Goal: Task Accomplishment & Management: Manage account settings

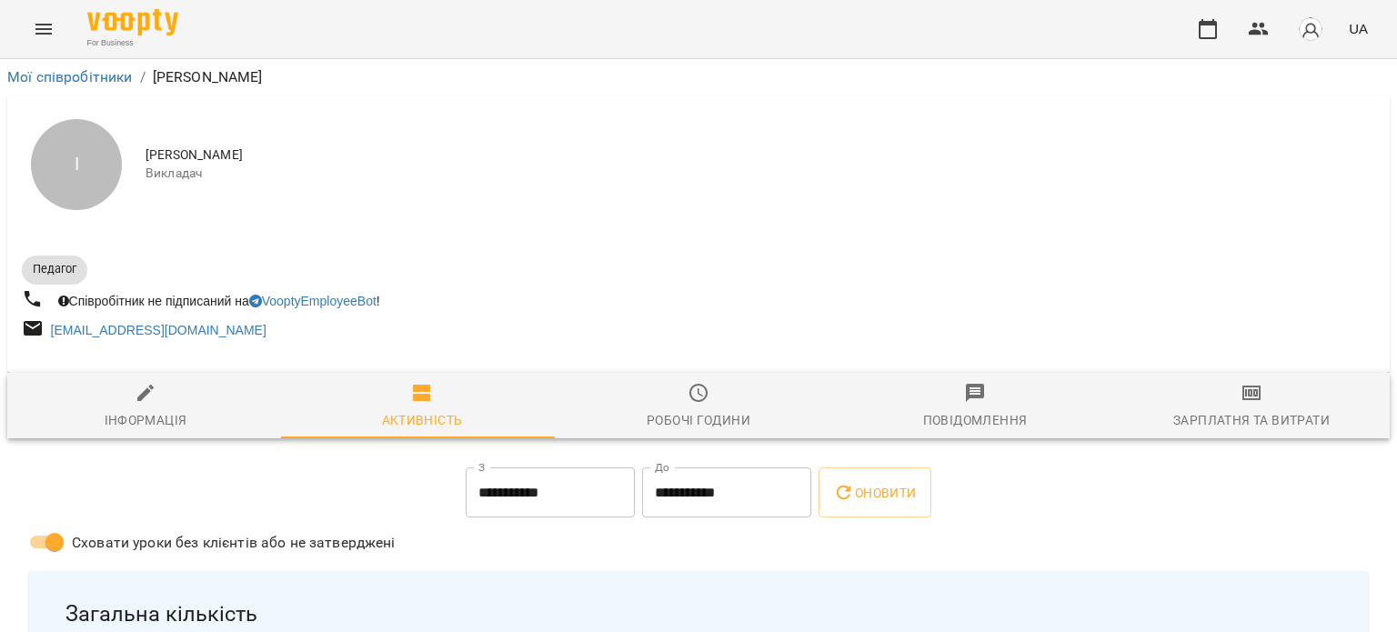
scroll to position [91, 0]
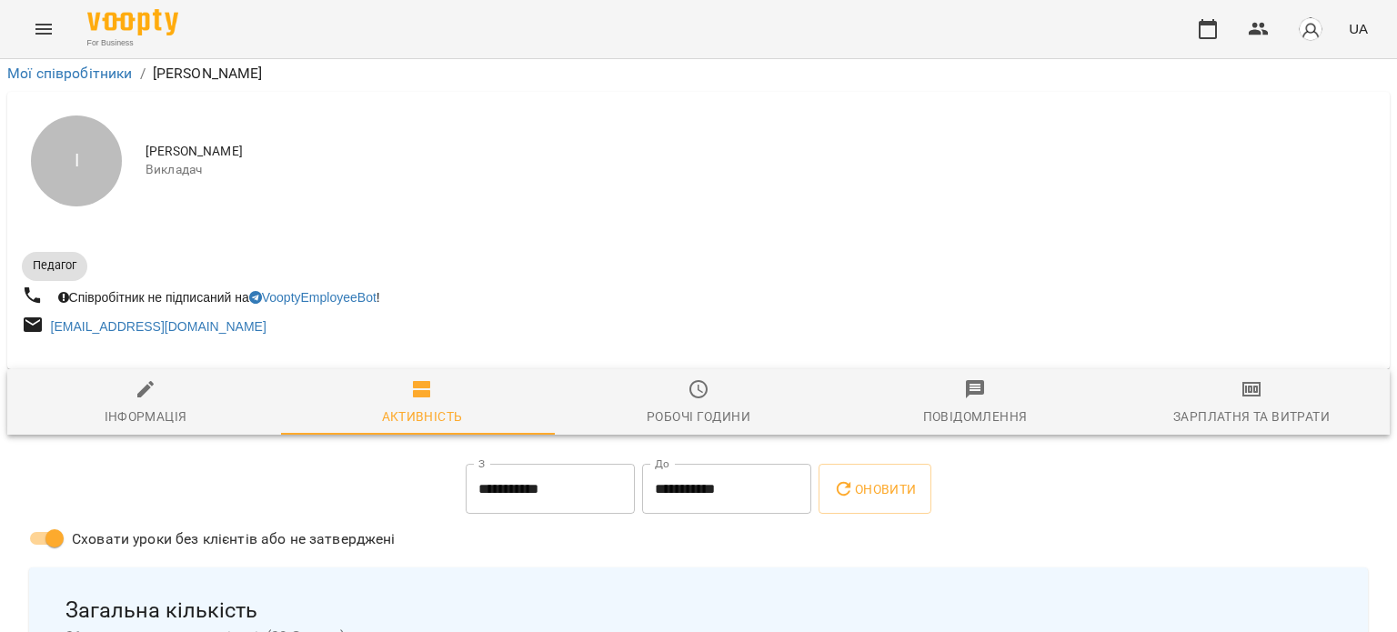
click at [44, 35] on icon "Menu" at bounding box center [44, 29] width 22 height 22
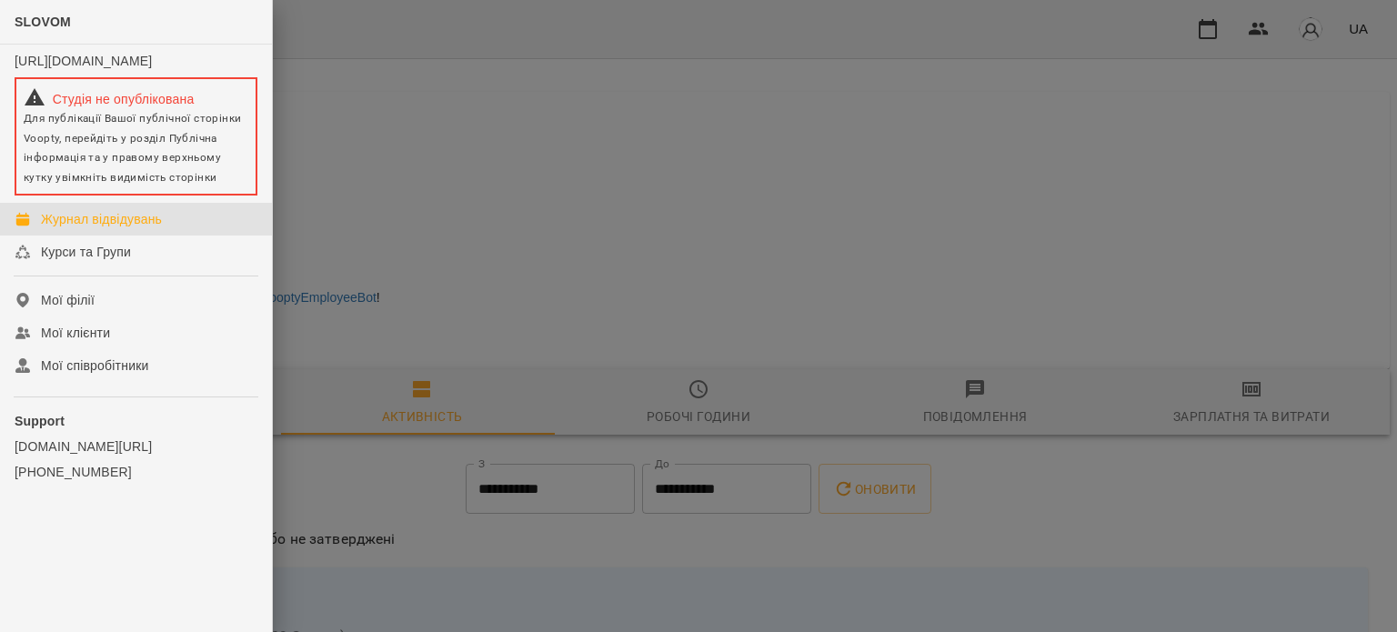
click at [123, 236] on link "Журнал відвідувань" at bounding box center [136, 219] width 272 height 33
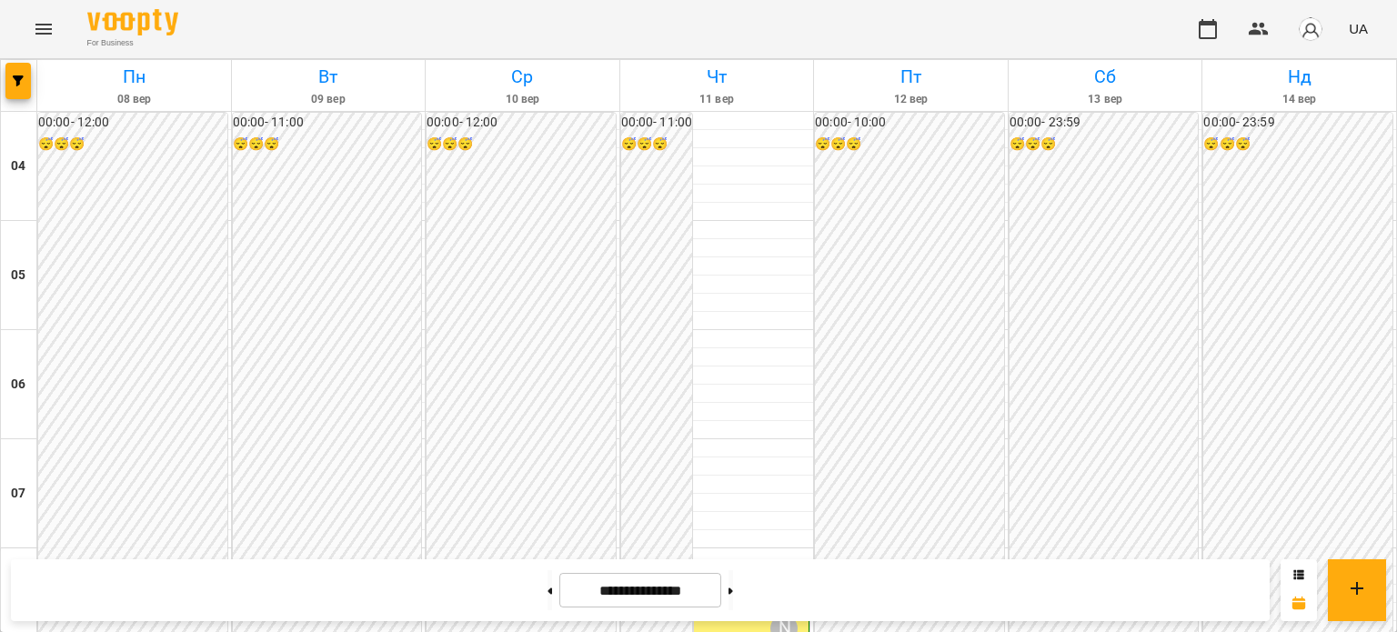
scroll to position [1634, 0]
click at [733, 583] on button at bounding box center [730, 590] width 5 height 40
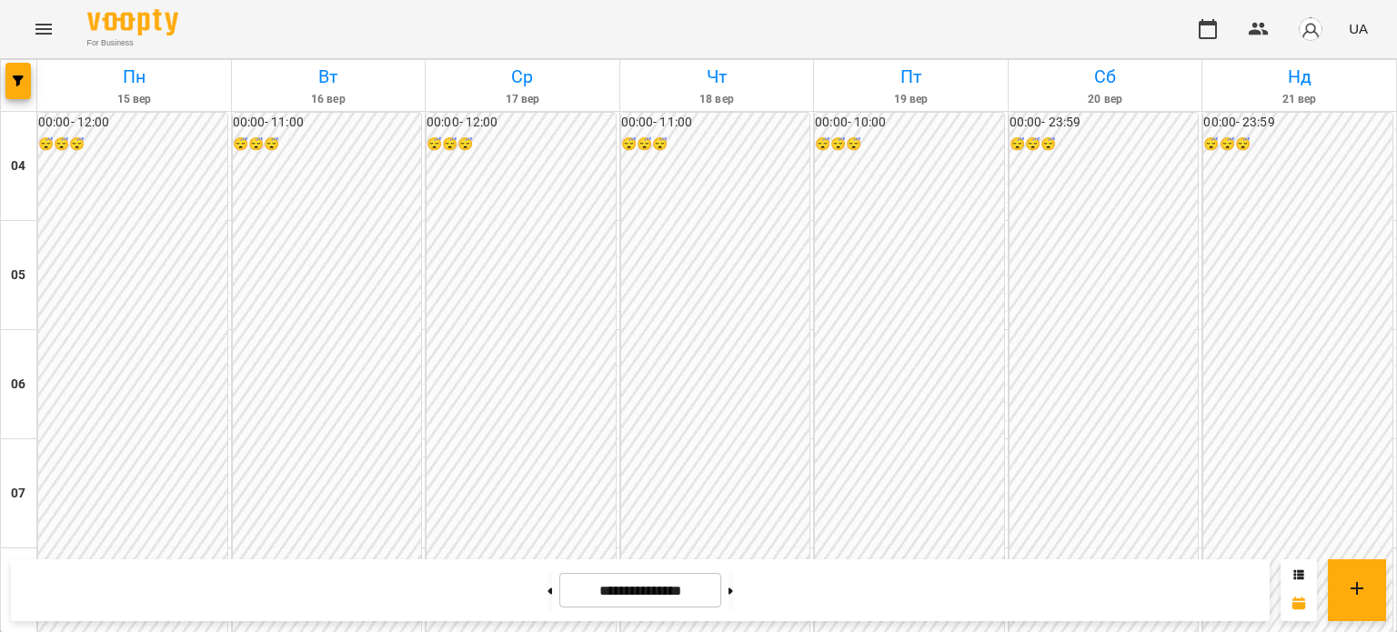
scroll to position [1543, 0]
drag, startPoint x: 647, startPoint y: 372, endPoint x: 466, endPoint y: 132, distance: 301.2
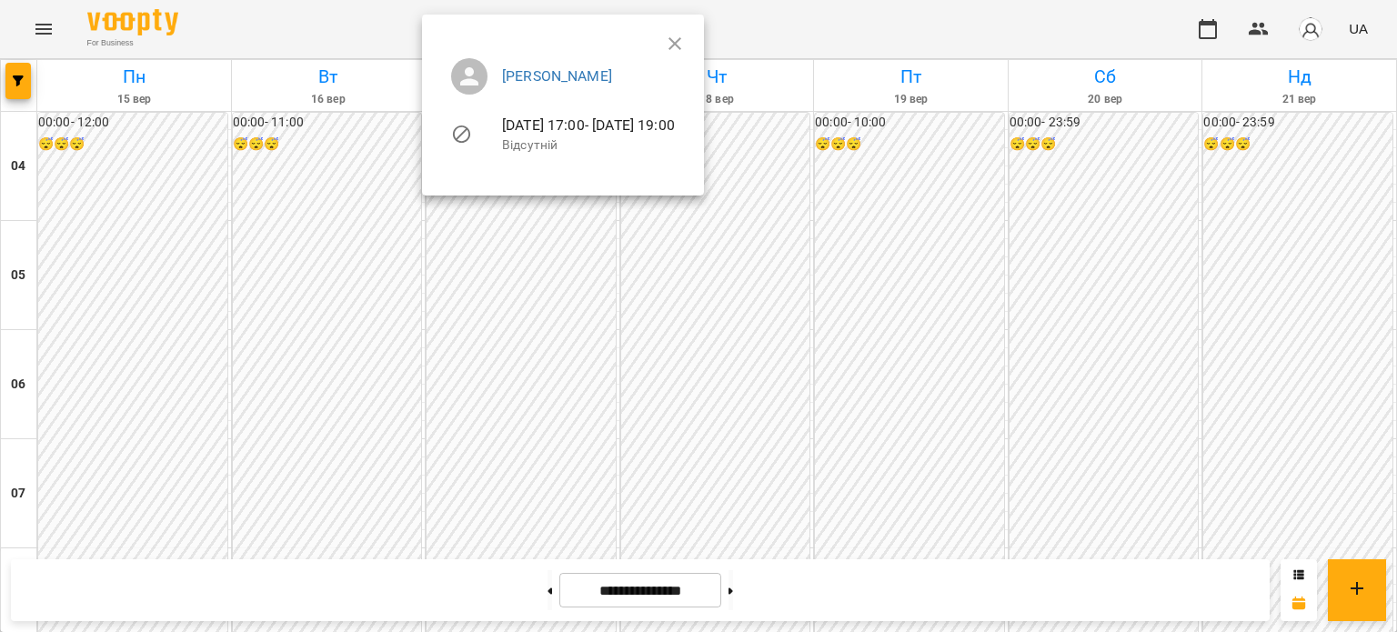
drag, startPoint x: 997, startPoint y: 141, endPoint x: 940, endPoint y: 135, distance: 56.6
click at [999, 141] on div at bounding box center [698, 316] width 1397 height 632
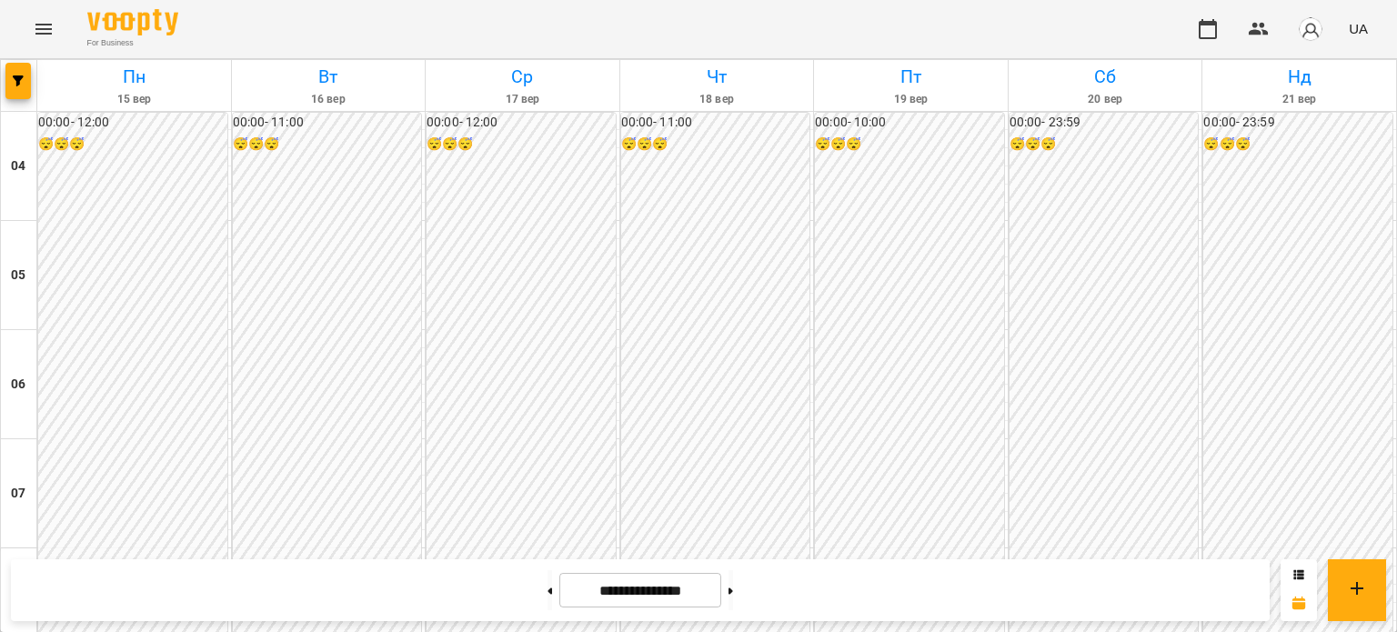
scroll to position [543, 0]
click at [547, 590] on button at bounding box center [549, 590] width 5 height 40
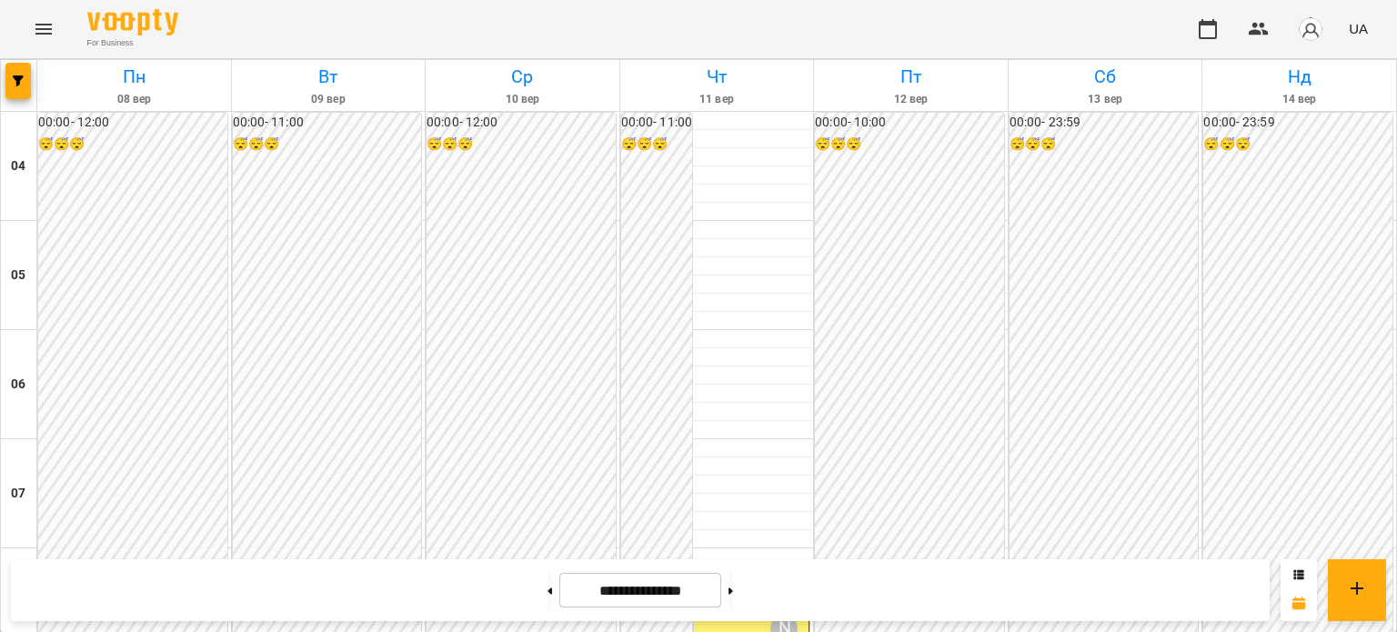
scroll to position [1634, 0]
click at [733, 597] on button at bounding box center [730, 590] width 5 height 40
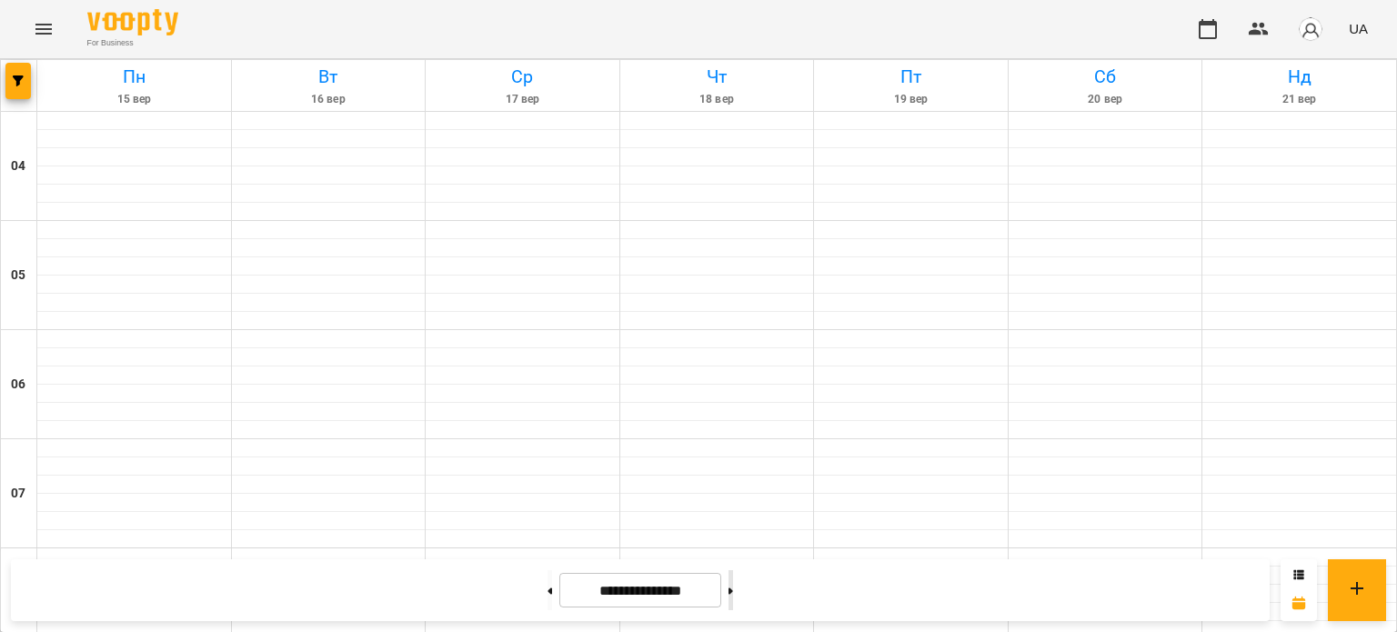
click at [733, 597] on button at bounding box center [730, 590] width 5 height 40
type input "**********"
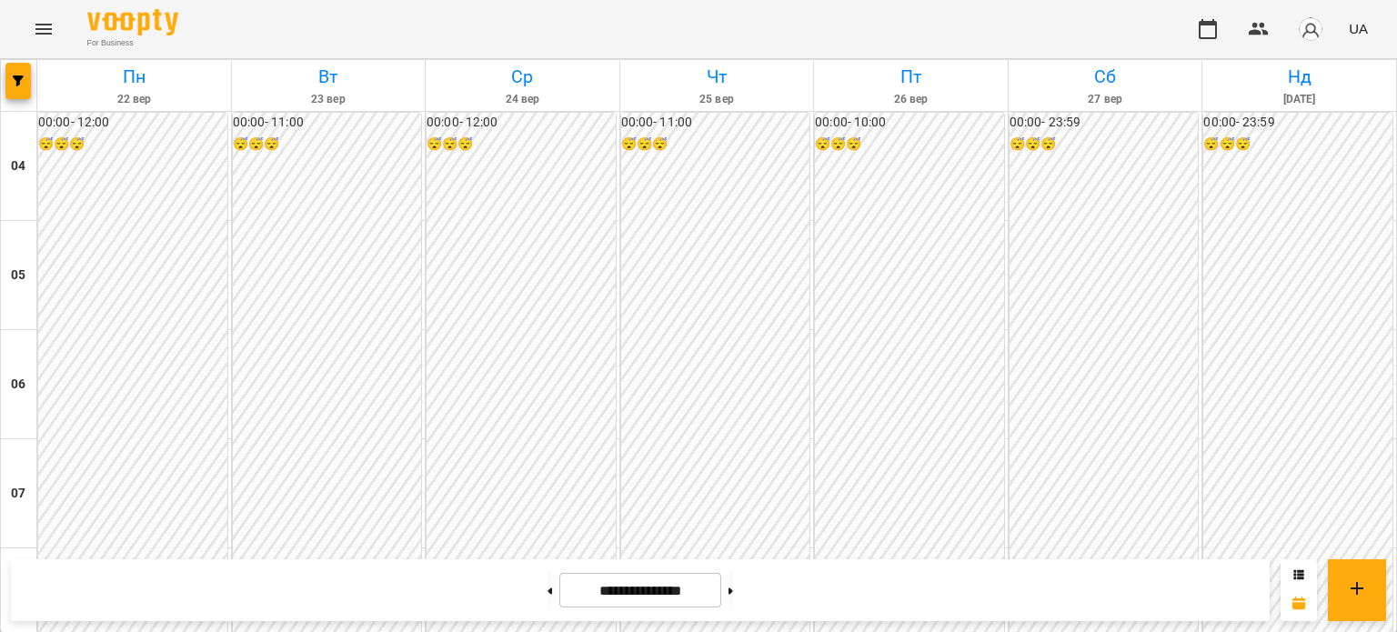
click at [1310, 31] on img "button" at bounding box center [1310, 28] width 25 height 25
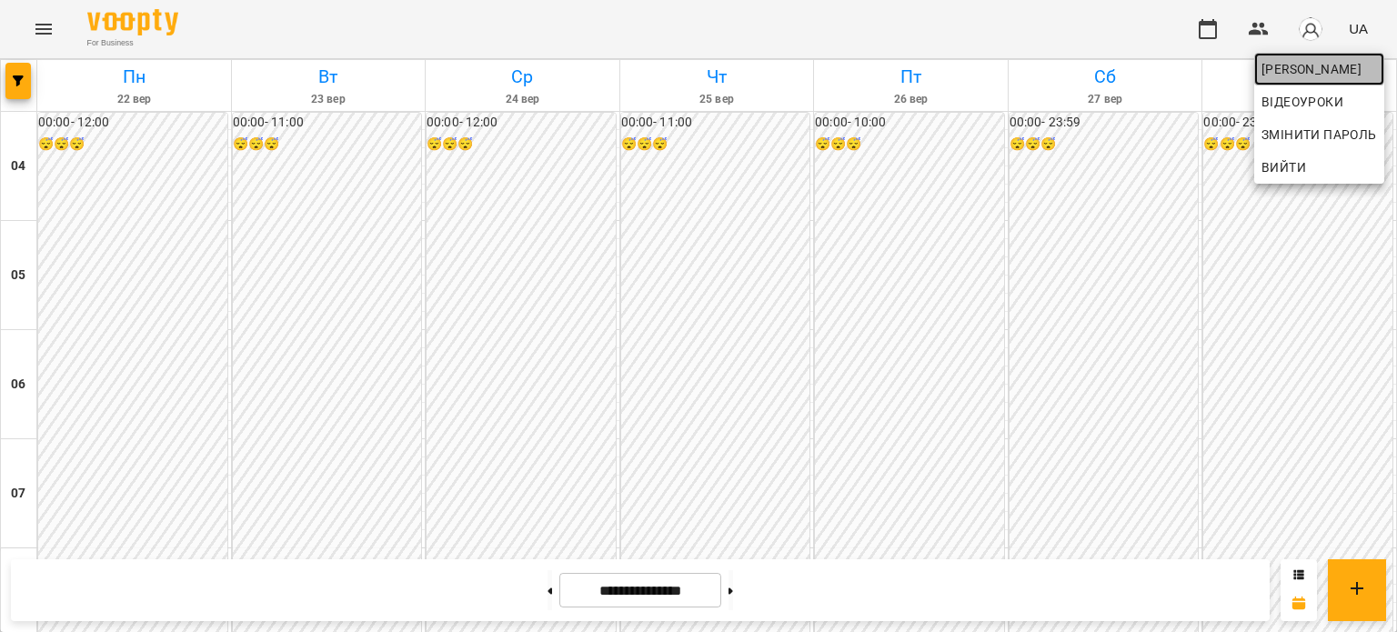
click at [1311, 69] on span "[PERSON_NAME]" at bounding box center [1318, 69] width 115 height 22
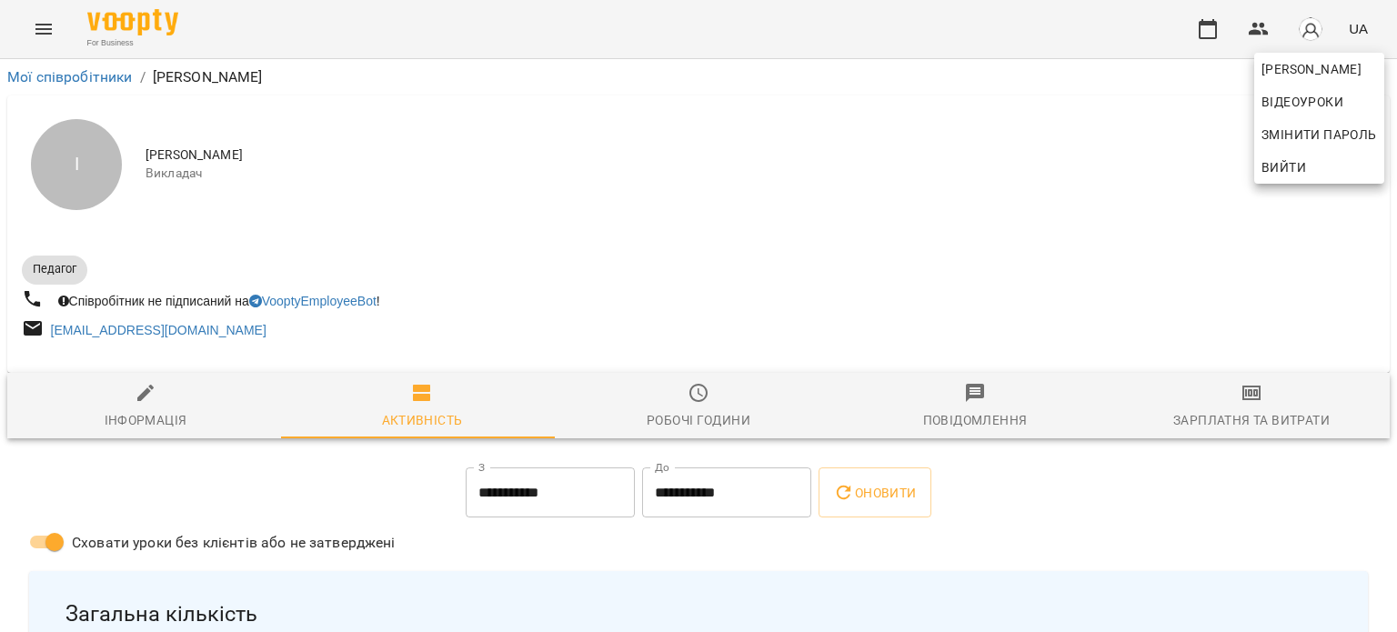
click at [1238, 395] on div at bounding box center [698, 316] width 1397 height 632
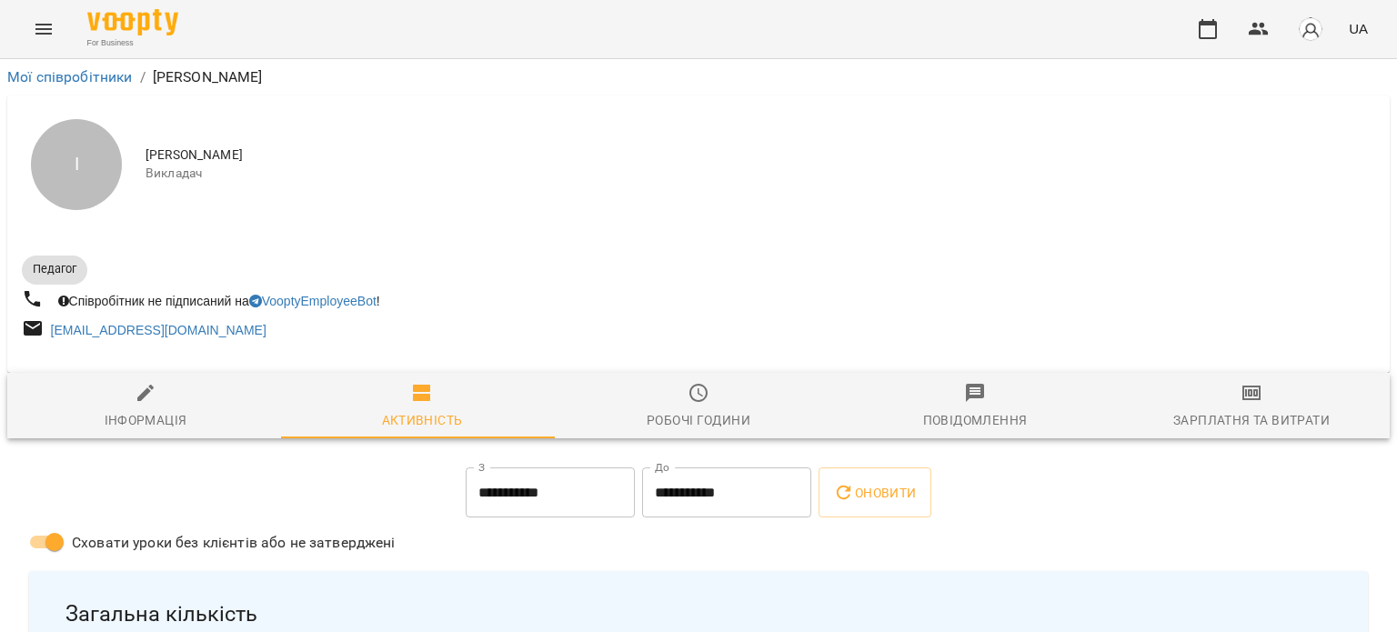
click at [1240, 390] on icon "button" at bounding box center [1251, 393] width 22 height 22
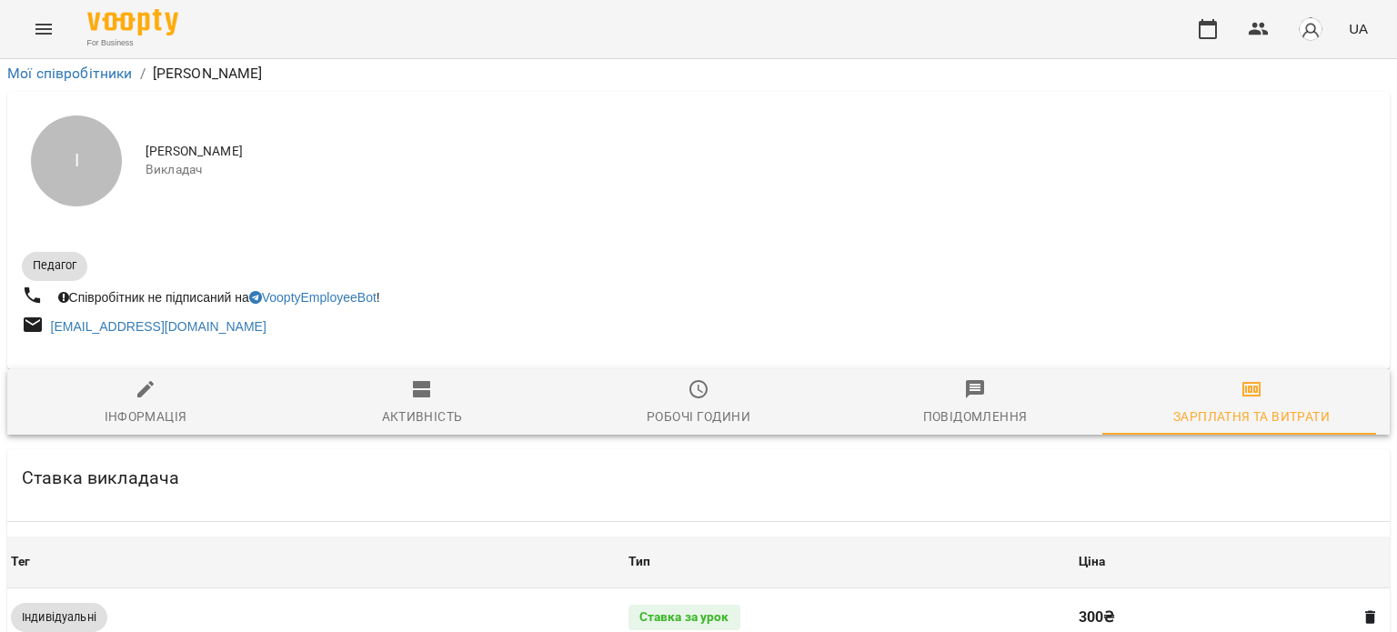
scroll to position [792, 0]
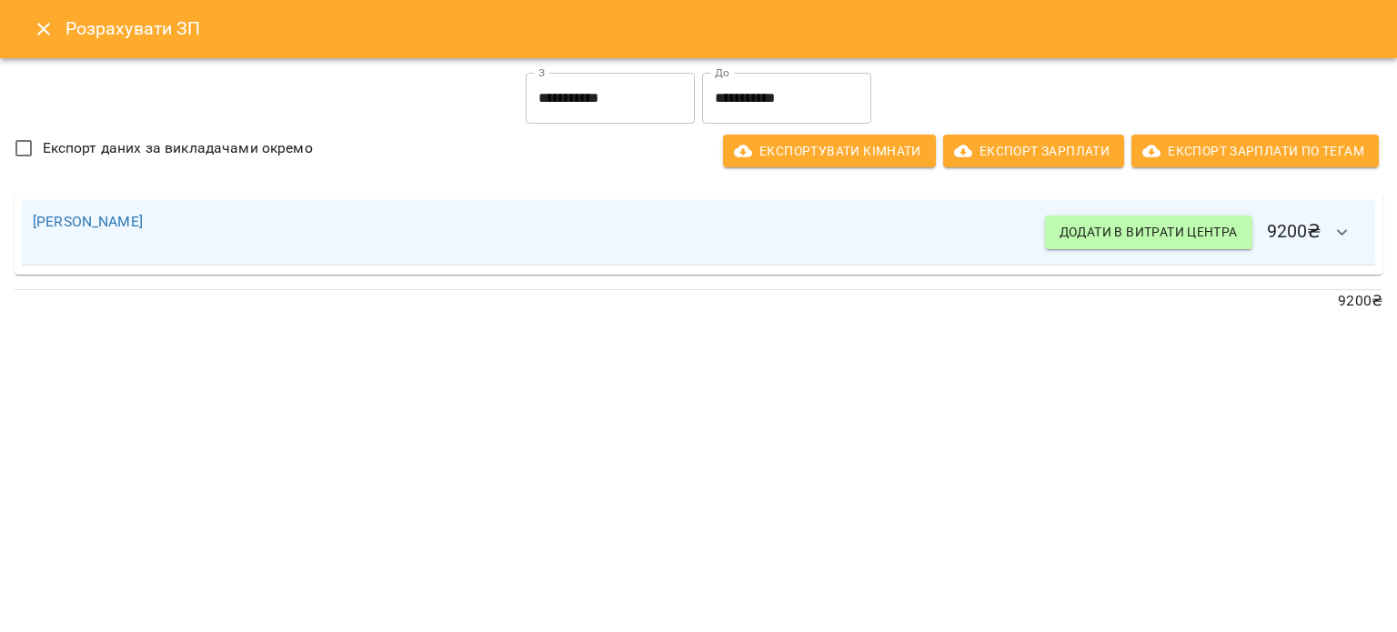
click at [47, 28] on icon "Close" at bounding box center [44, 29] width 22 height 22
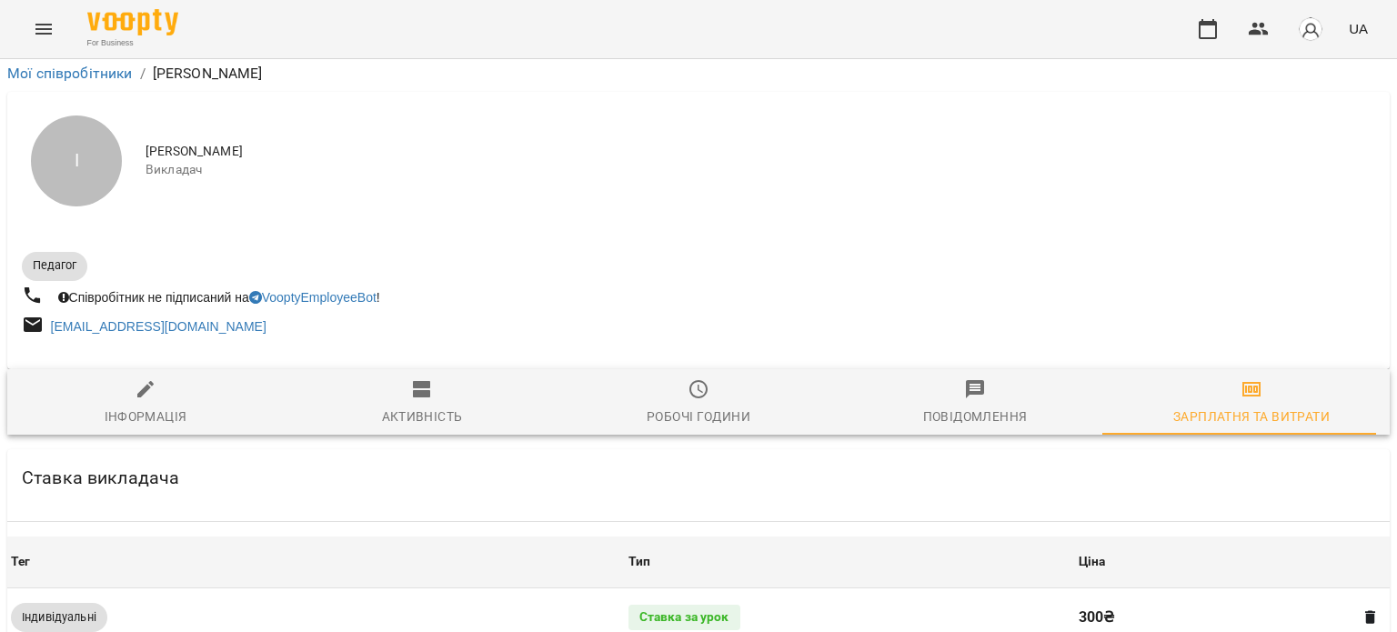
click at [47, 31] on icon "Menu" at bounding box center [44, 29] width 22 height 22
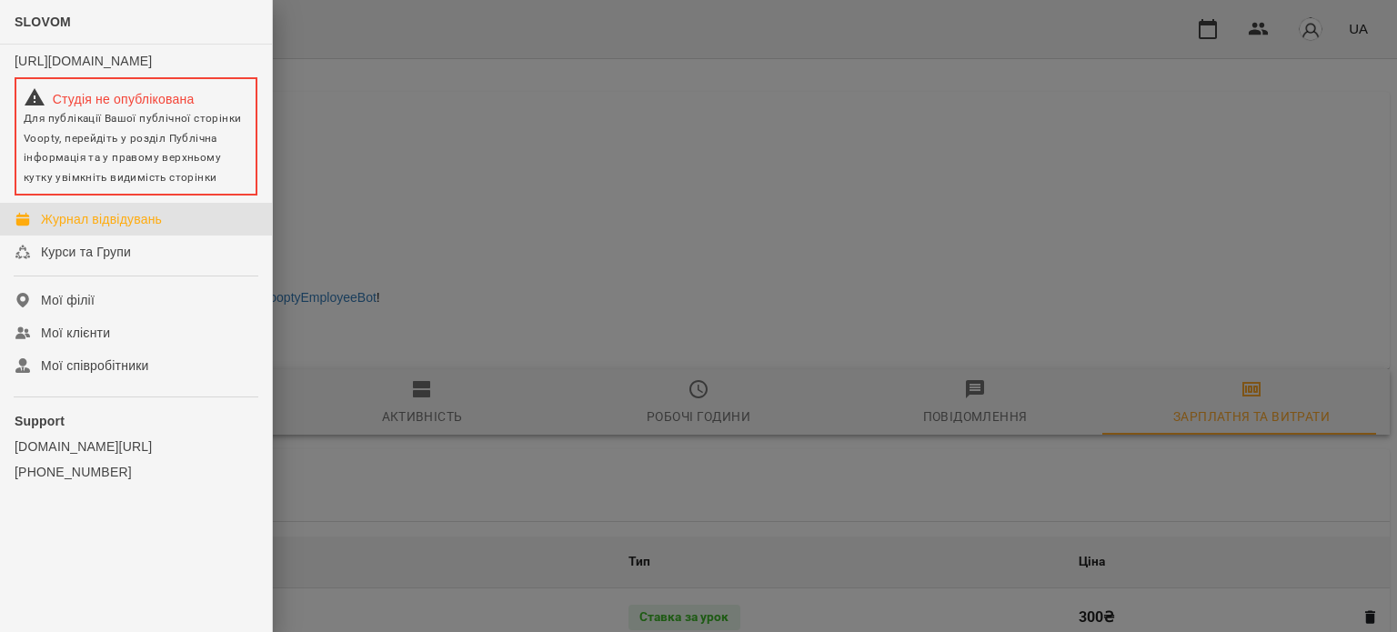
drag, startPoint x: 128, startPoint y: 230, endPoint x: 140, endPoint y: 228, distance: 12.0
click at [127, 228] on div "Журнал відвідувань" at bounding box center [101, 219] width 121 height 18
